Goal: Book appointment/travel/reservation

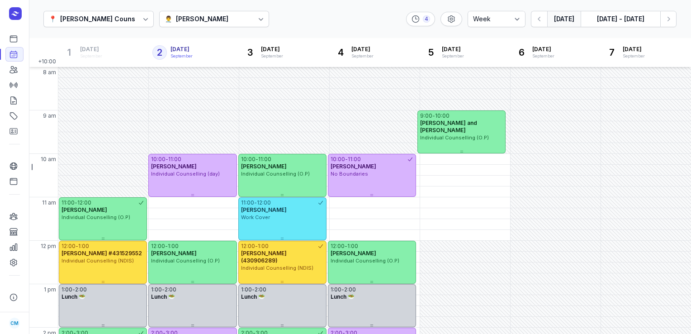
select select "week"
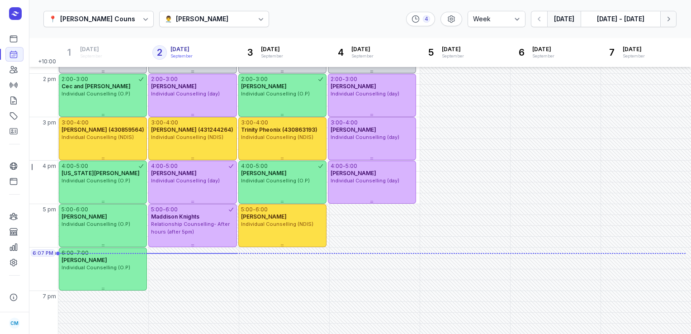
click at [671, 20] on icon "button" at bounding box center [668, 18] width 9 height 9
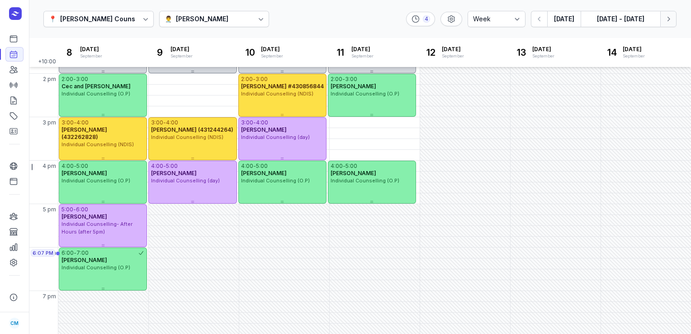
click at [671, 20] on icon "button" at bounding box center [668, 18] width 9 height 9
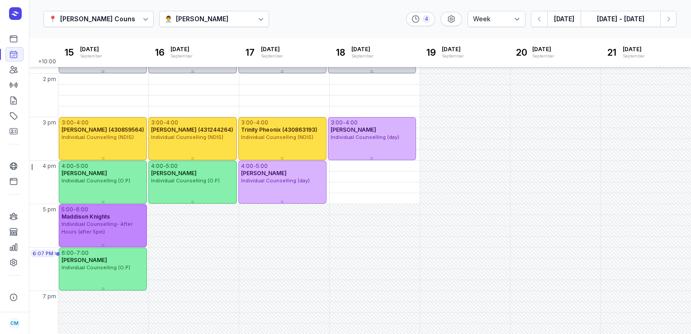
click at [67, 228] on span "Individual Counselling- After Hours (after 5pm)" at bounding box center [97, 228] width 71 height 14
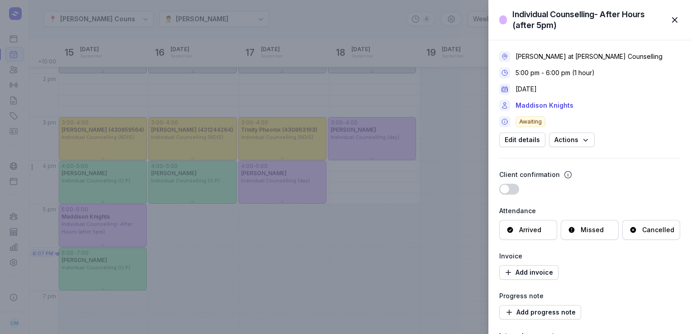
click at [677, 17] on span "button" at bounding box center [675, 20] width 20 height 20
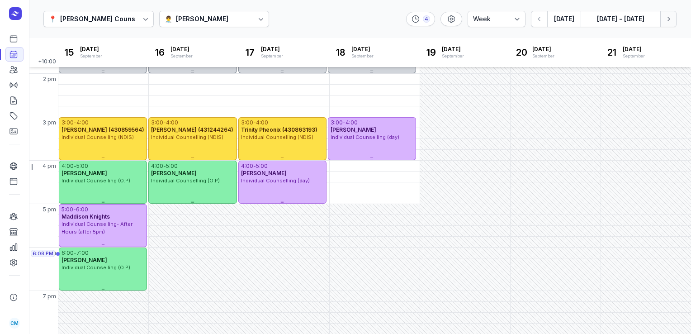
click at [674, 19] on button "Next week" at bounding box center [668, 19] width 16 height 16
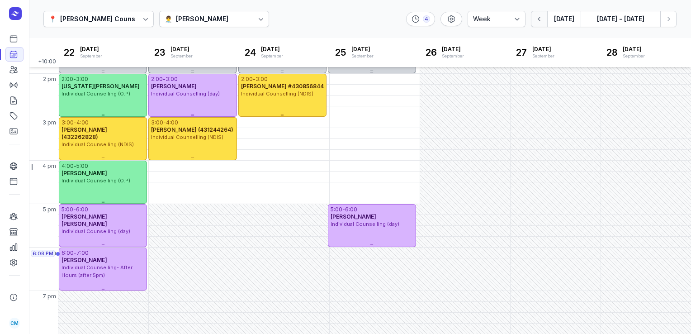
click at [537, 19] on icon "button" at bounding box center [539, 18] width 9 height 9
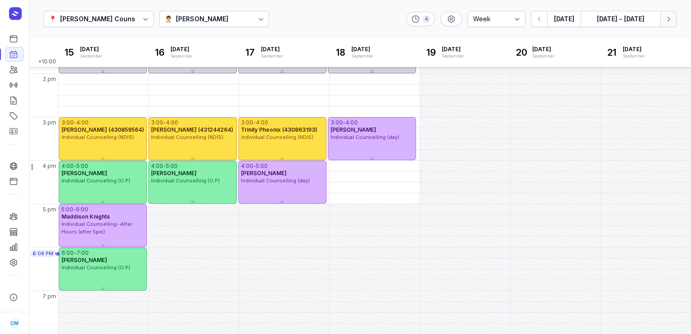
click at [667, 17] on icon "button" at bounding box center [668, 18] width 9 height 9
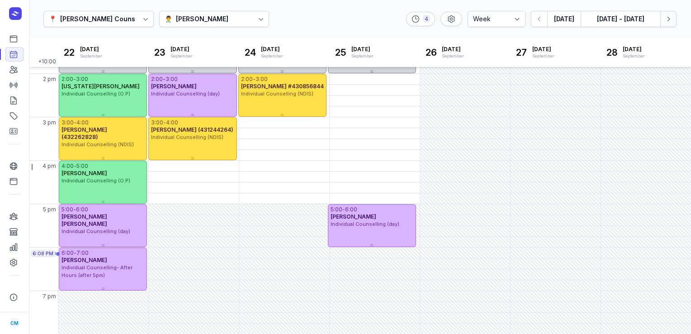
click at [667, 17] on icon "button" at bounding box center [668, 18] width 9 height 9
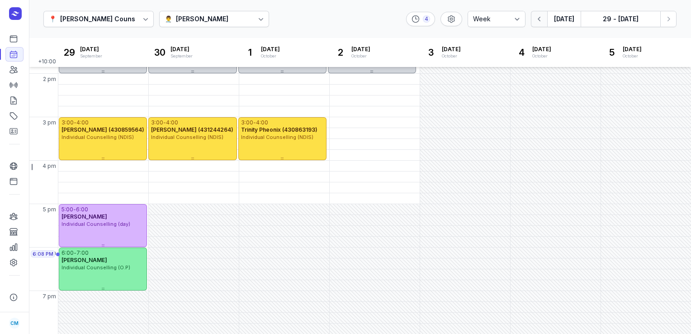
click at [534, 21] on button "button" at bounding box center [539, 19] width 16 height 16
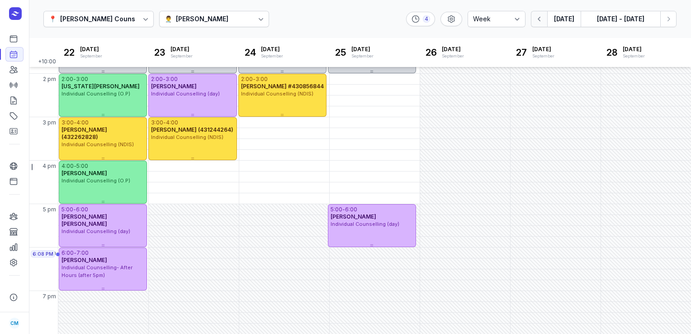
click at [534, 21] on button "button" at bounding box center [539, 19] width 16 height 16
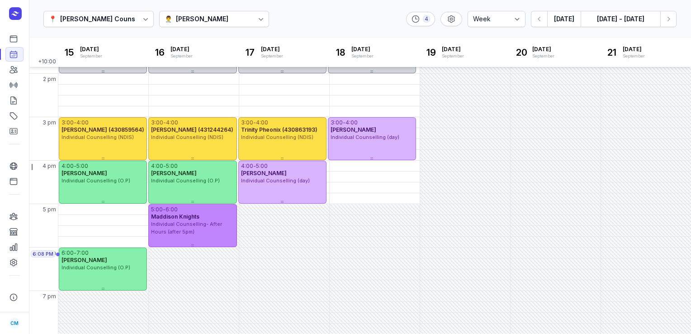
drag, startPoint x: 101, startPoint y: 227, endPoint x: 164, endPoint y: 232, distance: 63.1
click at [164, 232] on div "Individual Counselling- After Hours (after 5pm)" at bounding box center [192, 227] width 83 height 15
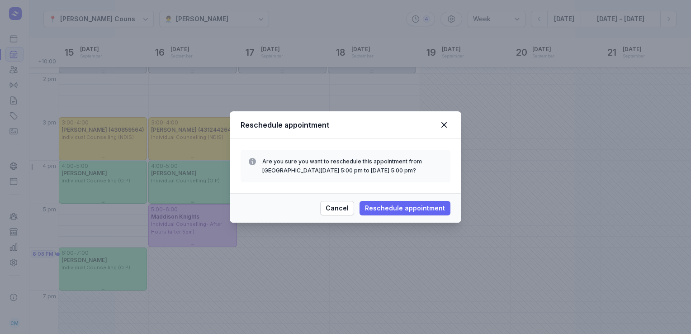
click at [403, 207] on span "Reschedule appointment" at bounding box center [405, 208] width 80 height 11
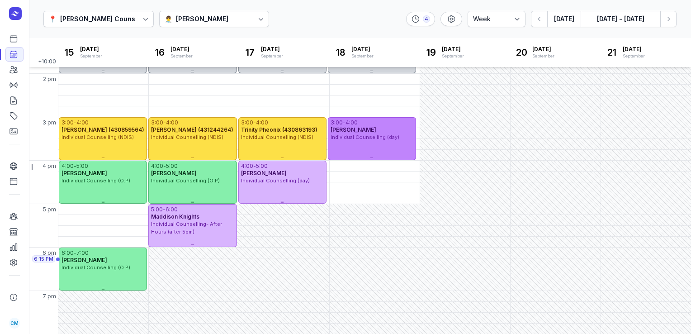
scroll to position [254, 0]
